Goal: Navigation & Orientation: Find specific page/section

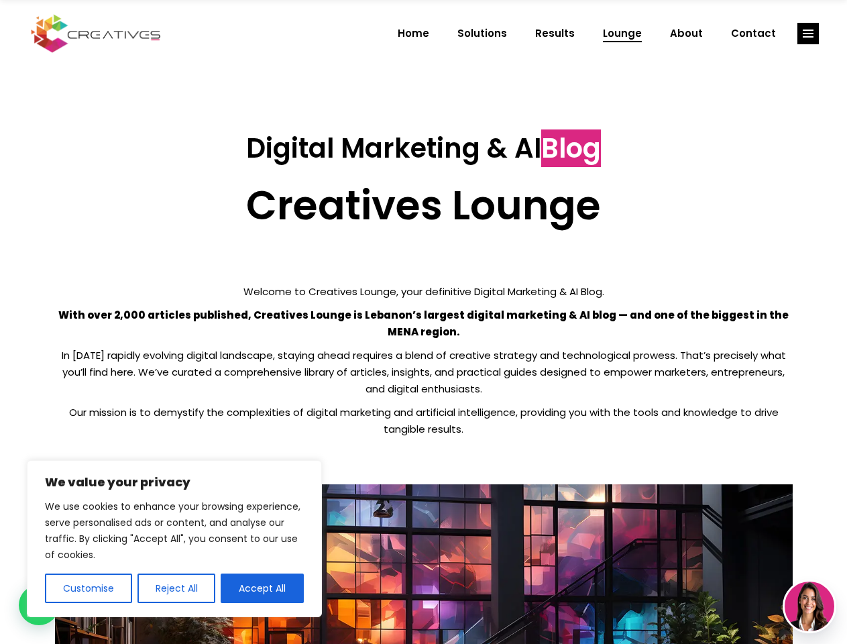
click at [423, 322] on p "With over 2,000 articles published, Creatives Lounge is Lebanon’s largest digit…" at bounding box center [424, 323] width 738 height 34
click at [88, 588] on button "Customise" at bounding box center [88, 588] width 87 height 30
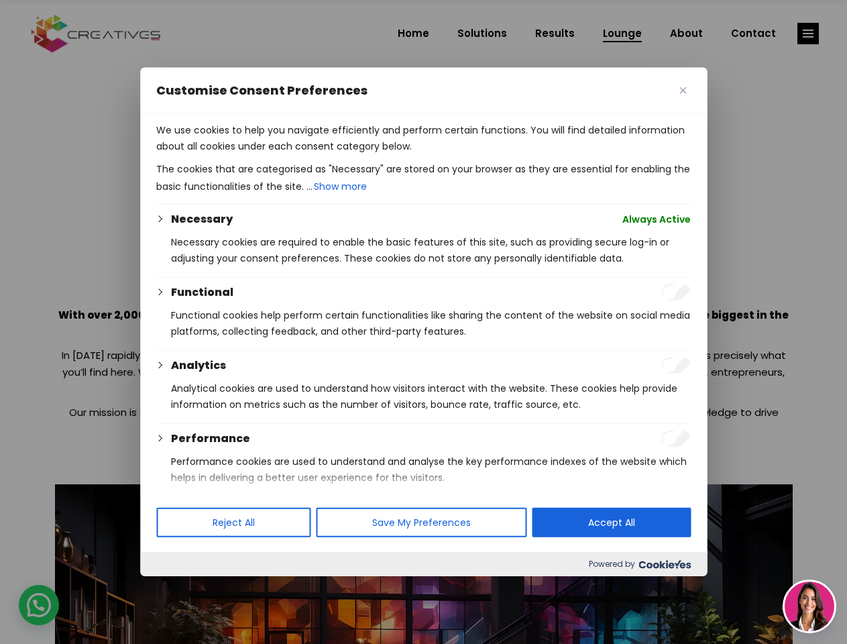
click at [176, 588] on div at bounding box center [423, 322] width 847 height 644
click at [262, 154] on p "We use cookies to help you navigate efficiently and perform certain functions. …" at bounding box center [423, 138] width 534 height 32
click at [808, 34] on div at bounding box center [423, 322] width 847 height 644
click at [809, 606] on img at bounding box center [810, 606] width 50 height 50
